Goal: Information Seeking & Learning: Learn about a topic

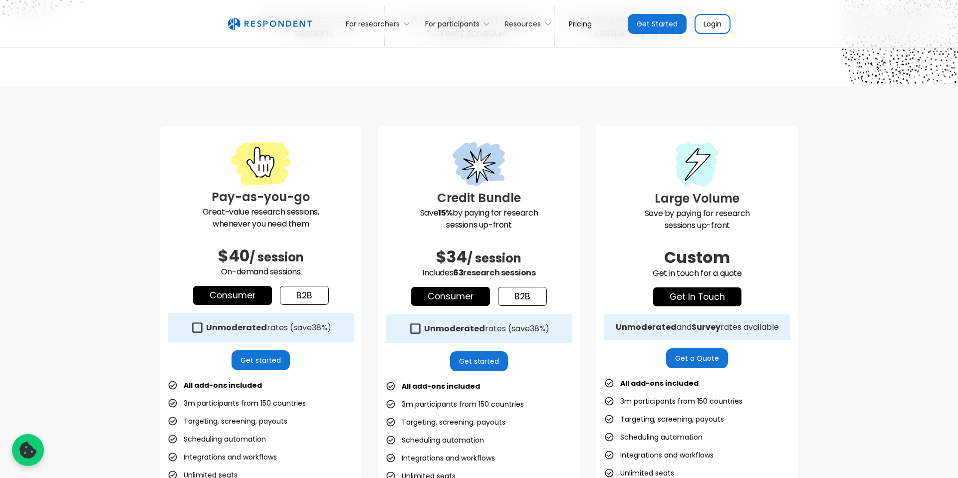
scroll to position [191, 0]
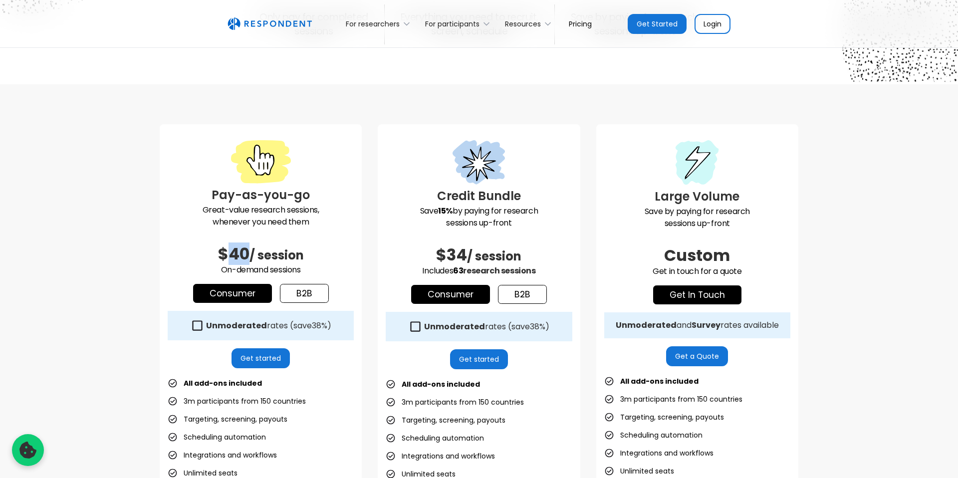
drag, startPoint x: 248, startPoint y: 252, endPoint x: 228, endPoint y: 253, distance: 20.5
click at [228, 253] on span "$40" at bounding box center [233, 254] width 31 height 22
click at [400, 93] on div "Pay-as-you-go Great-value research sessions, whenever you need them $40 / sessi…" at bounding box center [479, 362] width 958 height 557
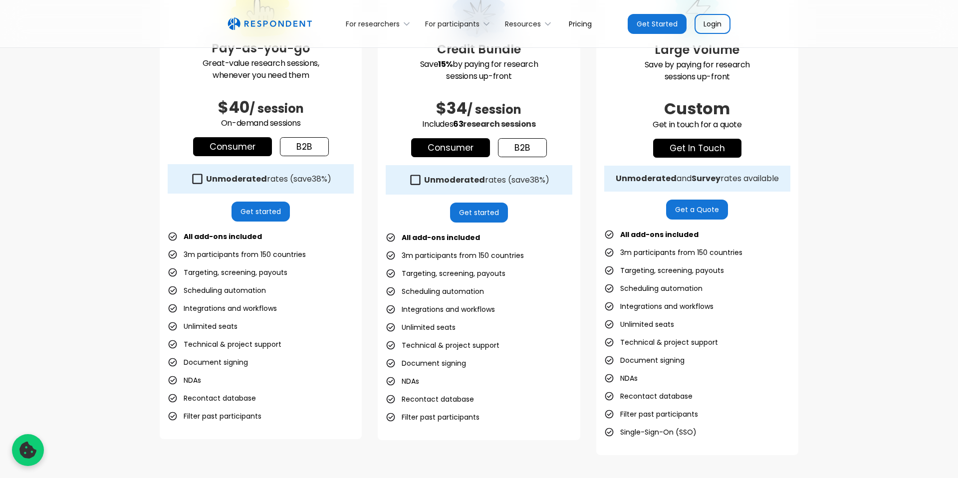
scroll to position [389, 0]
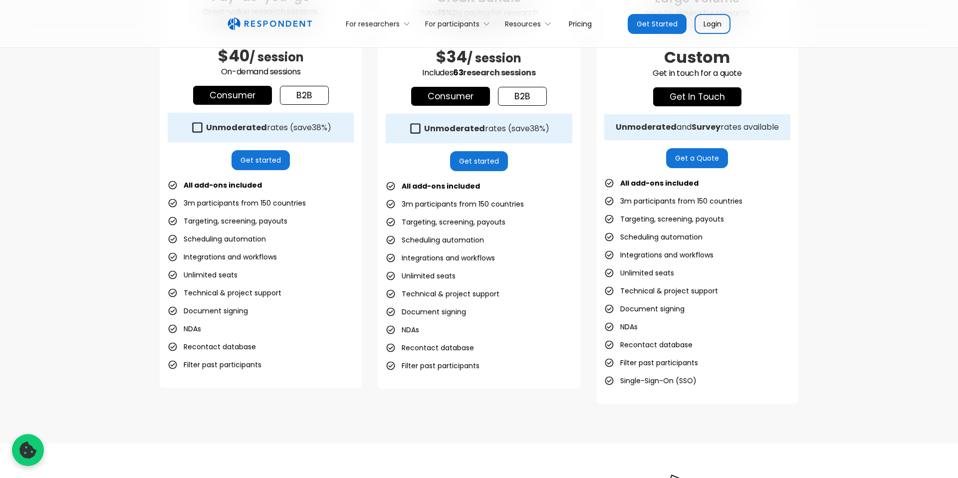
click at [196, 124] on icon at bounding box center [197, 127] width 13 height 13
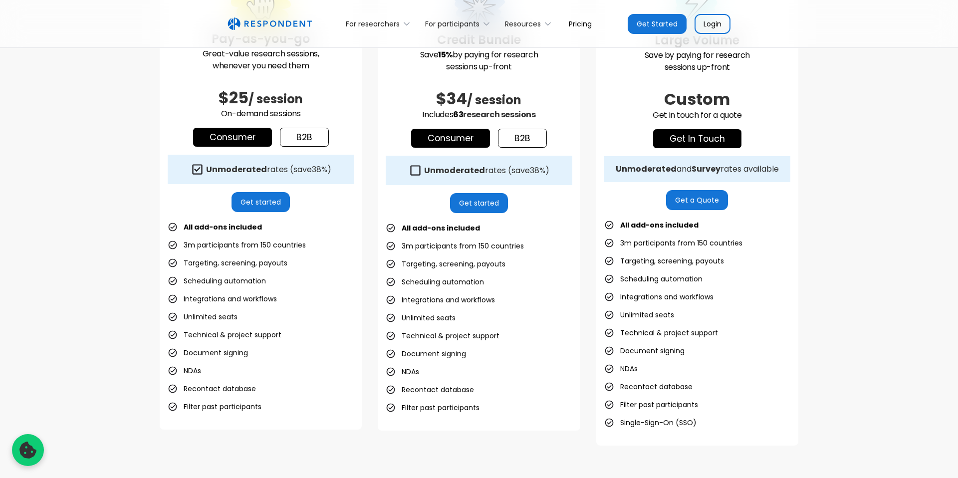
scroll to position [341, 0]
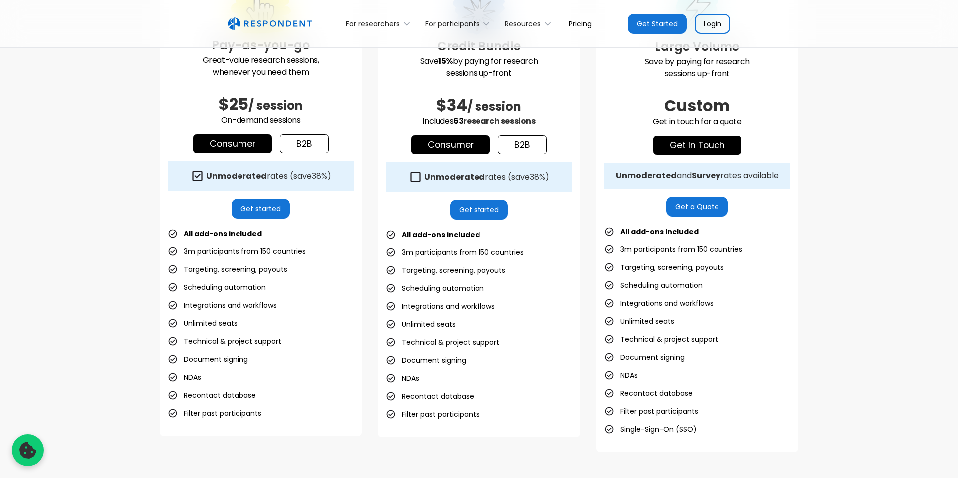
click at [225, 178] on strong "Unmoderated" at bounding box center [236, 175] width 61 height 11
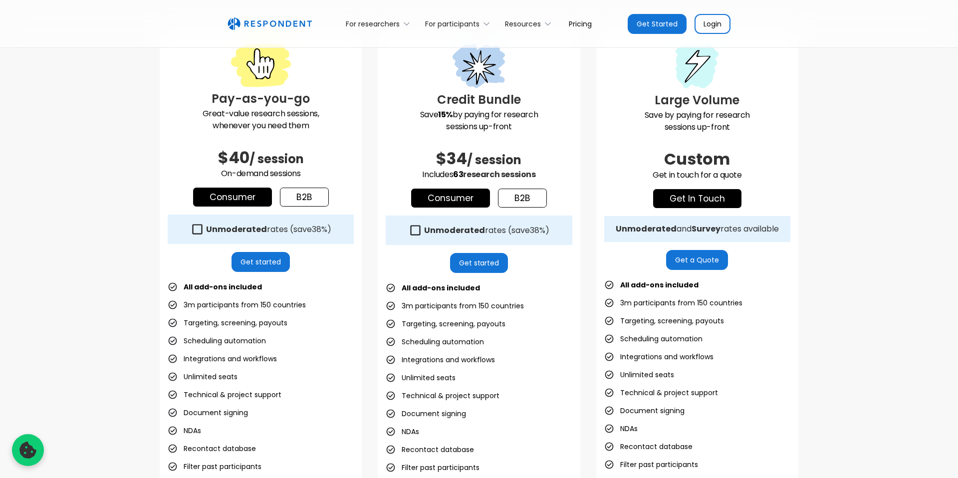
scroll to position [195, 0]
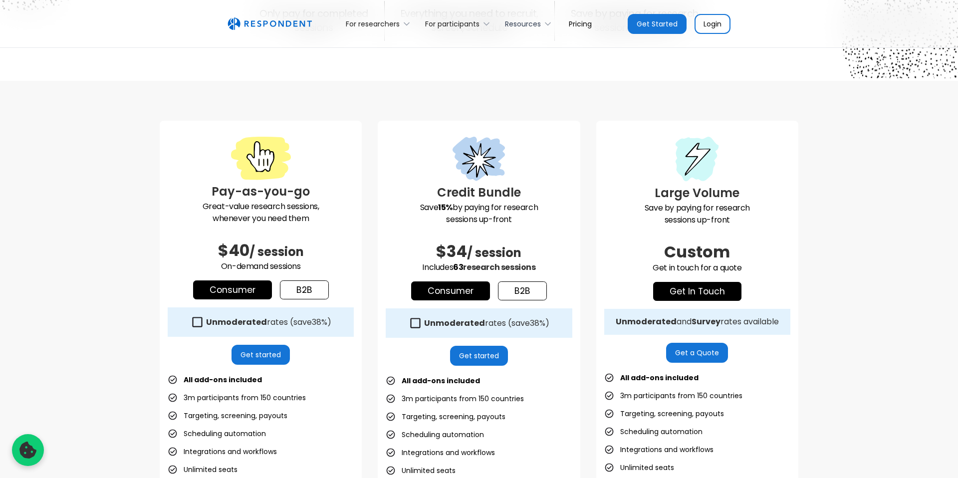
click at [542, 24] on div "Resources" at bounding box center [530, 23] width 61 height 23
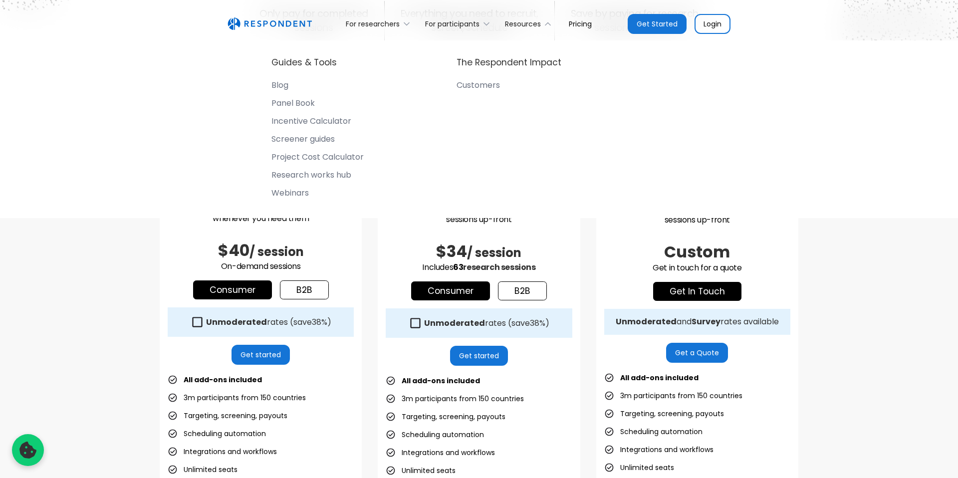
scroll to position [177, 0]
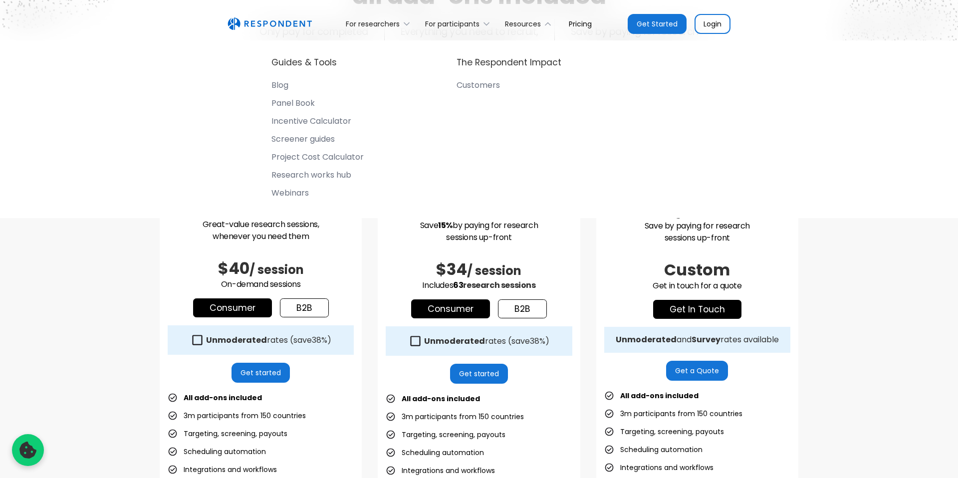
click at [154, 378] on div "Pay-as-you-go Great-value research sessions, whenever you need them $40 / sessi…" at bounding box center [479, 377] width 958 height 557
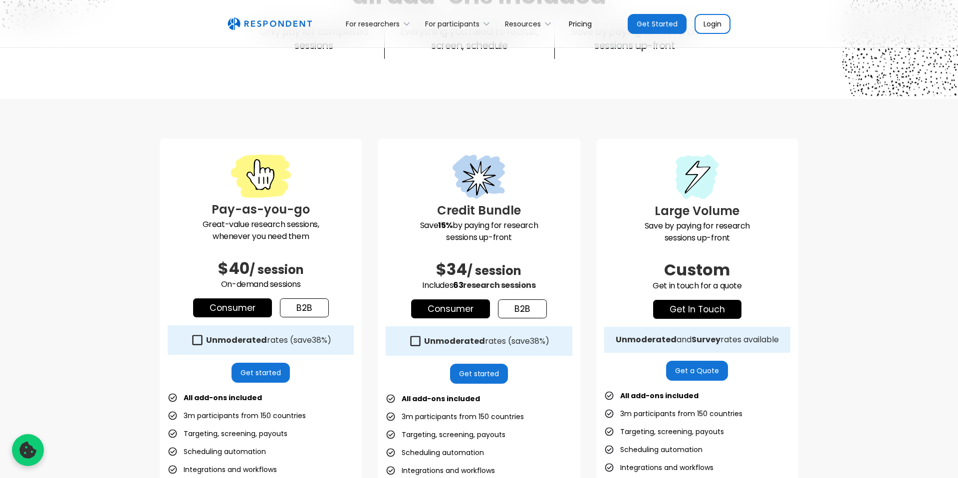
click at [199, 346] on icon at bounding box center [197, 339] width 13 height 13
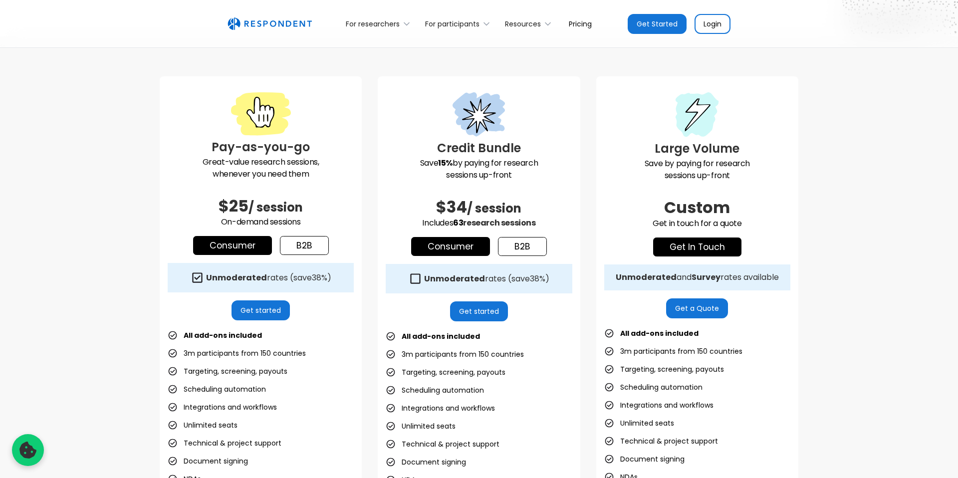
click at [302, 252] on link "b2b" at bounding box center [304, 245] width 49 height 19
click at [272, 278] on div "Unmoderated rates (save 50% )" at bounding box center [269, 278] width 126 height 10
click at [360, 298] on div "Pay-as-you-go Great-value research sessions, whenever you need them $40 / sessi…" at bounding box center [261, 307] width 202 height 462
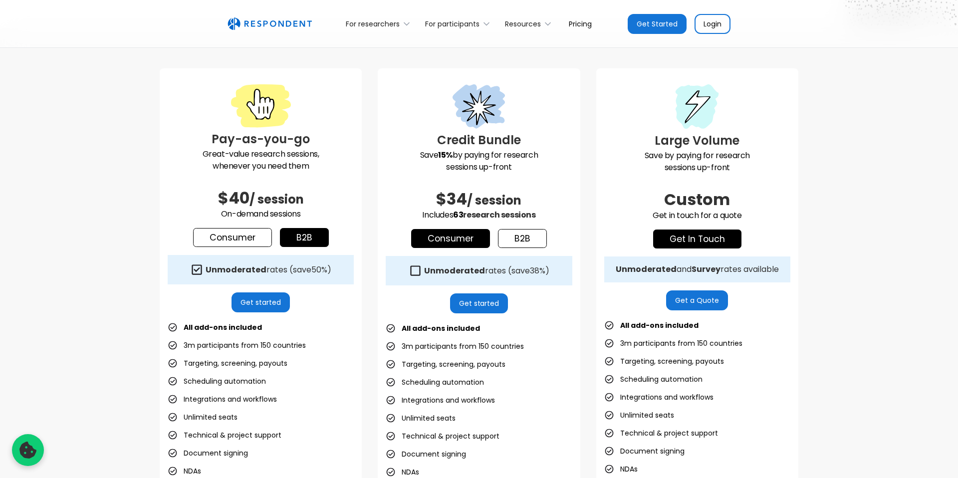
scroll to position [276, 0]
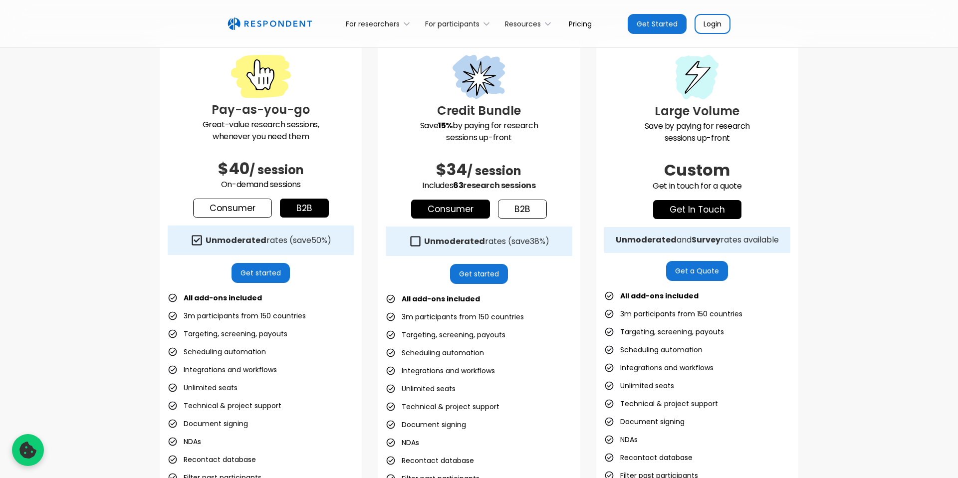
click at [298, 204] on link "b2b" at bounding box center [304, 208] width 49 height 19
click at [265, 244] on div "Unmoderated rates (save 50% )" at bounding box center [269, 241] width 126 height 10
click at [392, 267] on div "Credit Bundle Save 15% by paying for research sessions up-front $34 / session I…" at bounding box center [479, 270] width 202 height 463
click at [364, 275] on div "Pay-as-you-go Great-value research sessions, whenever you need them $40 / sessi…" at bounding box center [479, 278] width 639 height 478
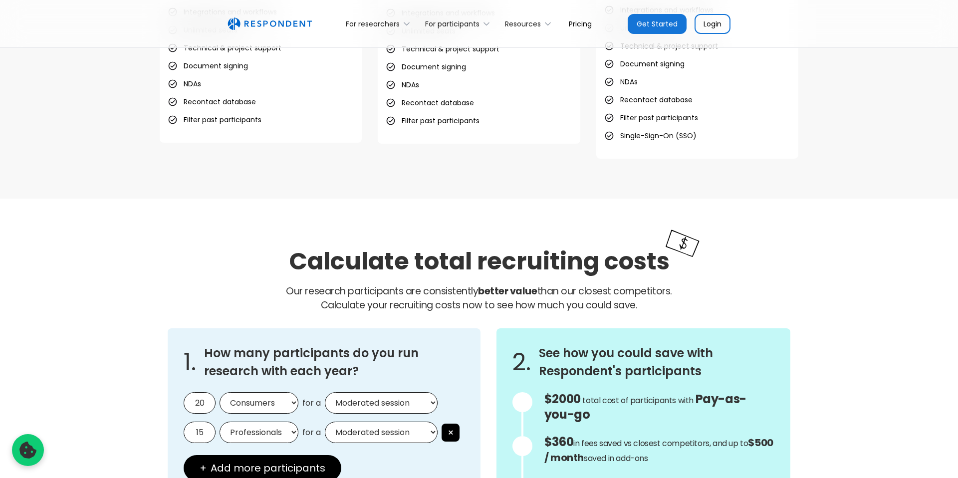
scroll to position [846, 0]
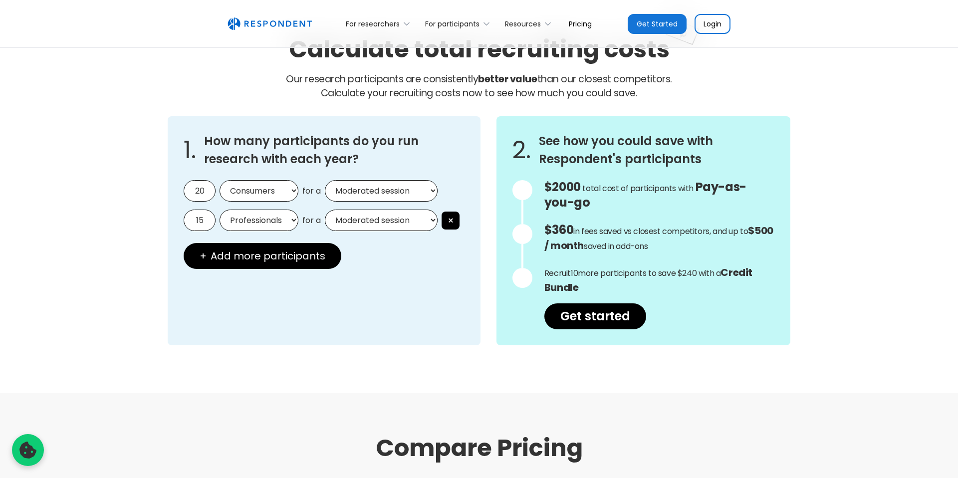
click at [276, 195] on select "Consumers Professionals" at bounding box center [259, 190] width 79 height 21
select select "professionals"
click at [220, 180] on select "Consumers Professionals" at bounding box center [259, 190] width 79 height 21
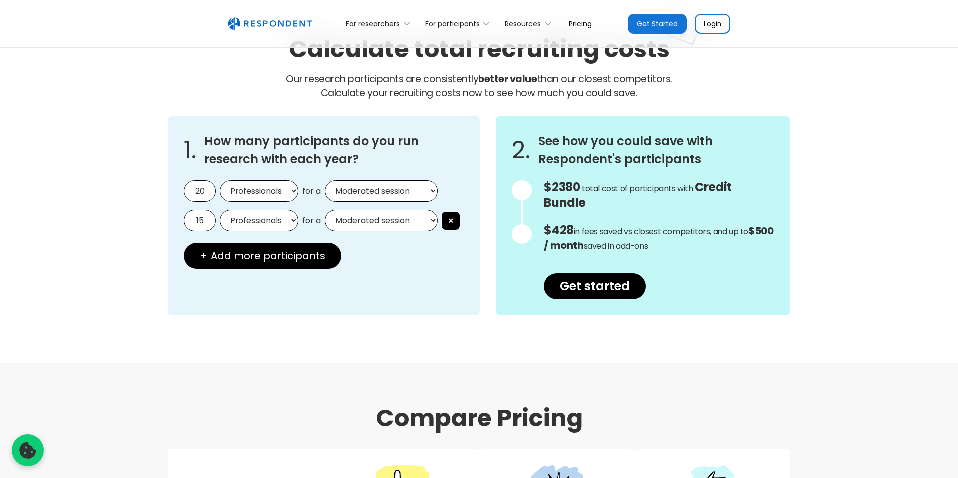
click at [195, 186] on input "20" at bounding box center [200, 190] width 32 height 21
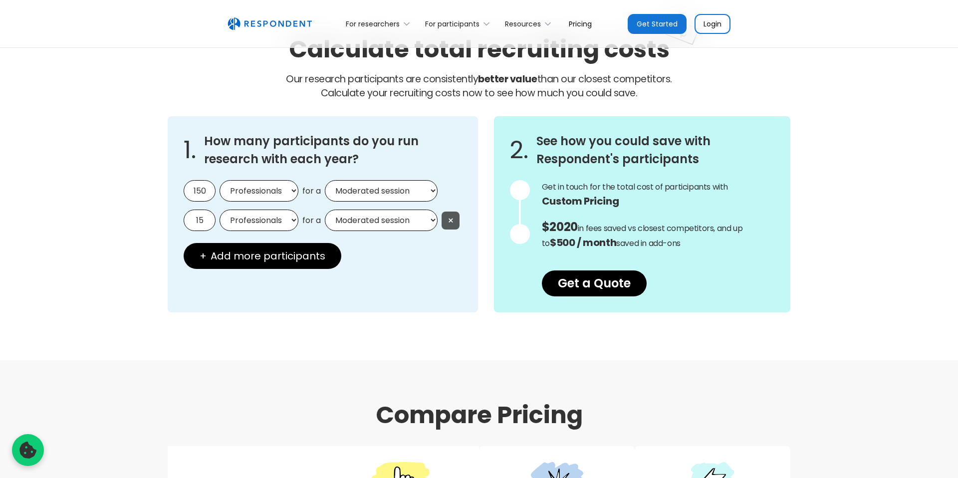
type input "150"
click at [451, 221] on button "×" at bounding box center [451, 221] width 18 height 18
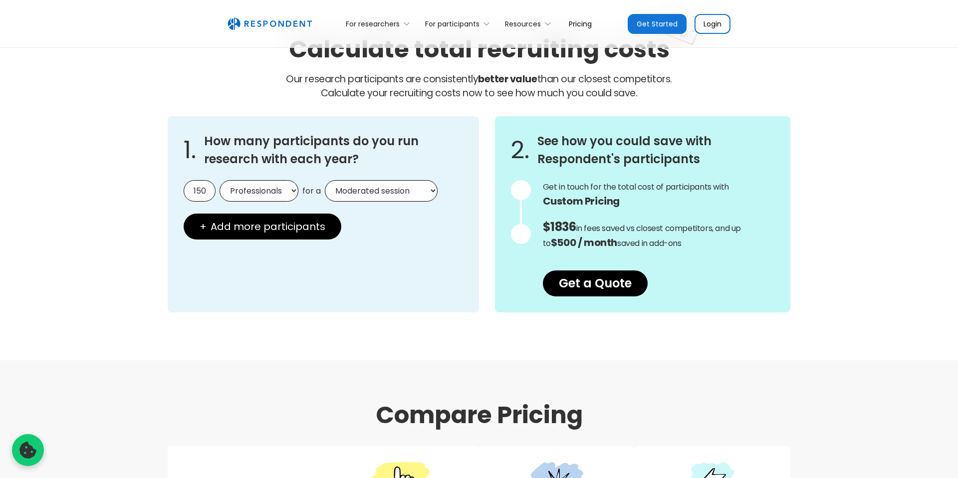
click at [354, 178] on div "1. How many participants do you run research with each year? 150 Consumers Prof…" at bounding box center [323, 214] width 311 height 196
click at [354, 183] on select "Moderated session Unmoderated session" at bounding box center [381, 190] width 113 height 21
click at [565, 227] on span "$1836" at bounding box center [559, 227] width 33 height 16
click at [463, 257] on div "1. How many participants do you run research with each year? 150 Consumers Prof…" at bounding box center [323, 214] width 311 height 196
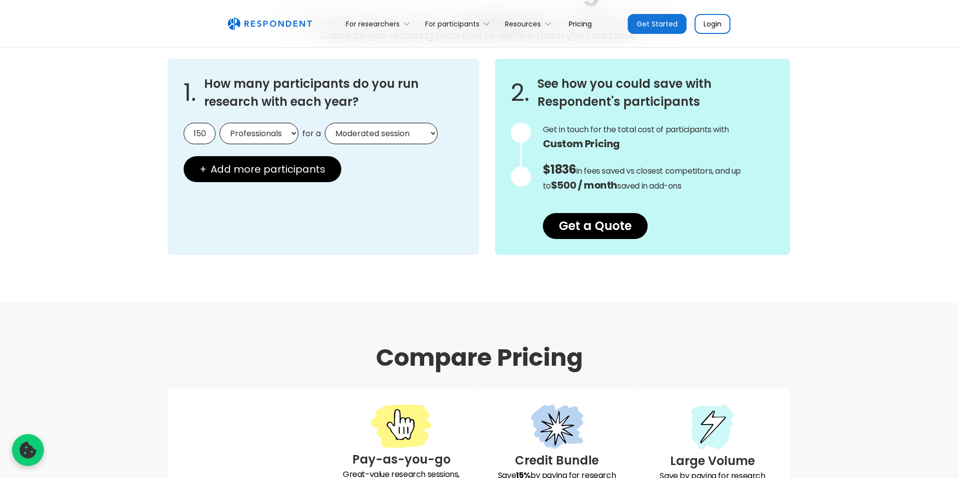
scroll to position [904, 0]
click at [401, 139] on select "Moderated session Unmoderated session" at bounding box center [381, 132] width 113 height 21
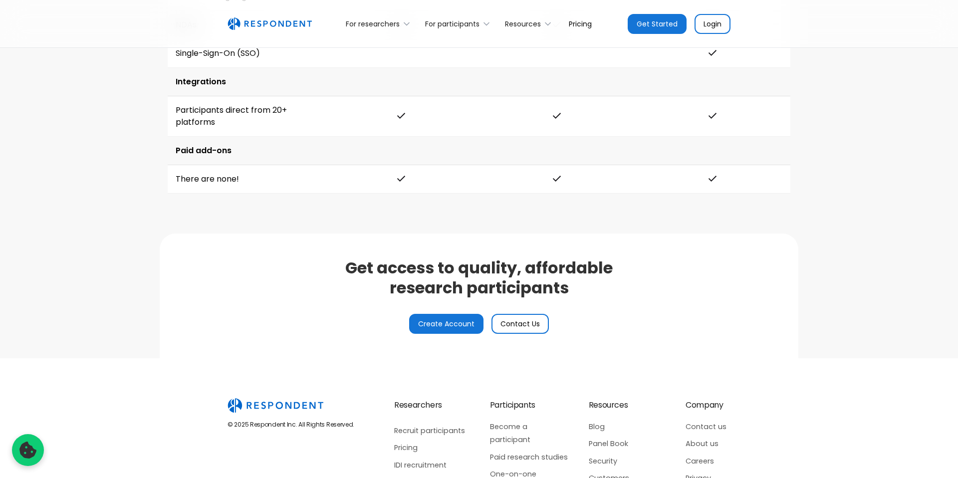
scroll to position [2331, 0]
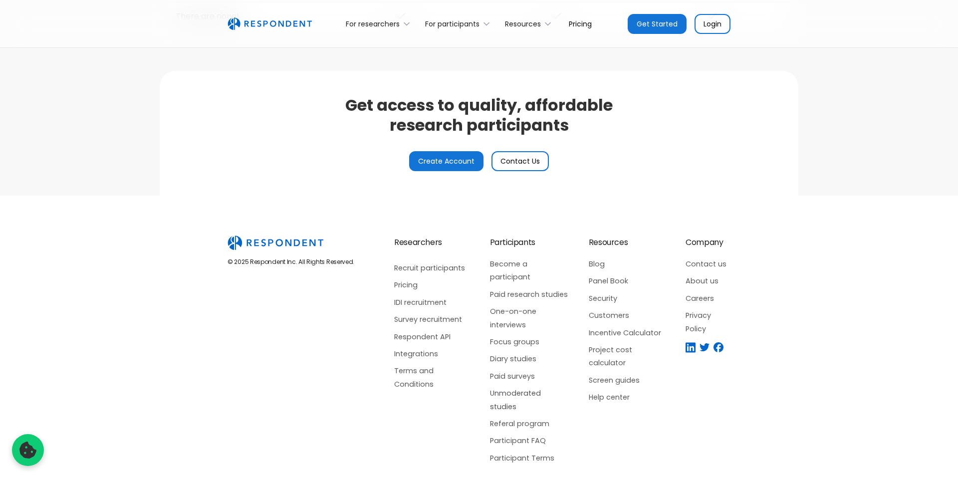
click at [519, 387] on link "Unmoderated studies" at bounding box center [529, 400] width 79 height 26
